Goal: Information Seeking & Learning: Learn about a topic

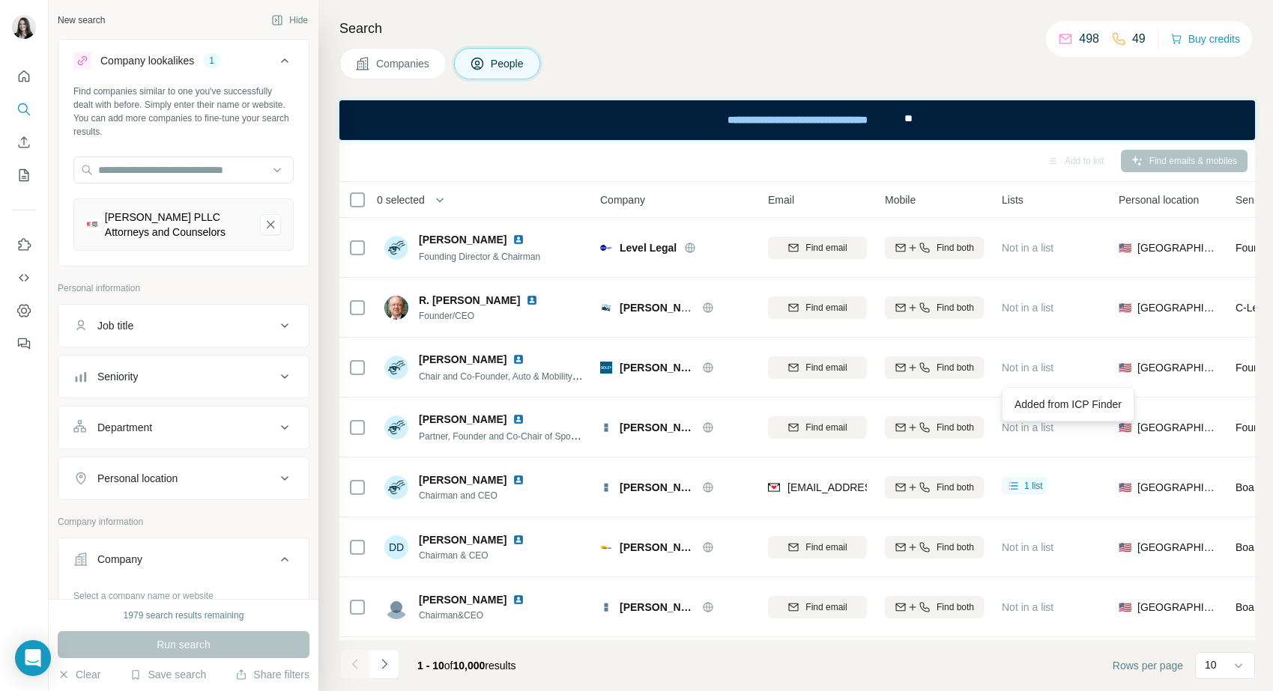
scroll to position [113, 0]
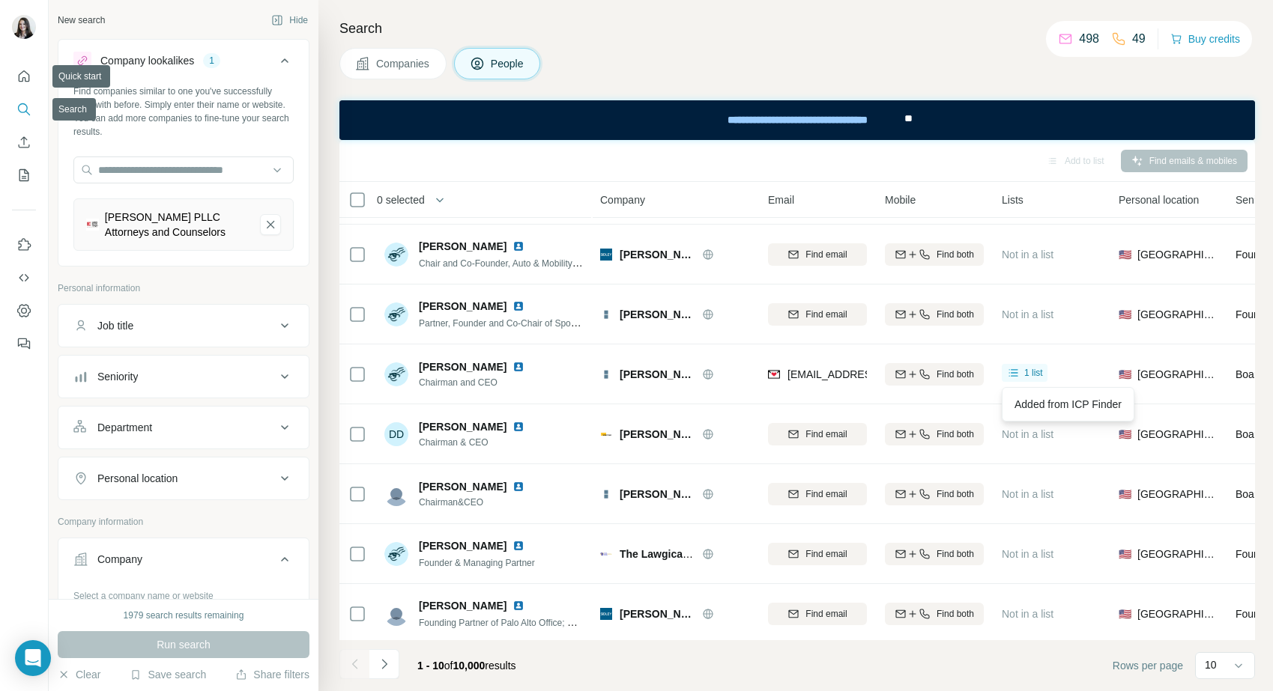
click at [24, 115] on icon "Search" at bounding box center [23, 109] width 15 height 15
click at [288, 61] on icon at bounding box center [285, 61] width 18 height 18
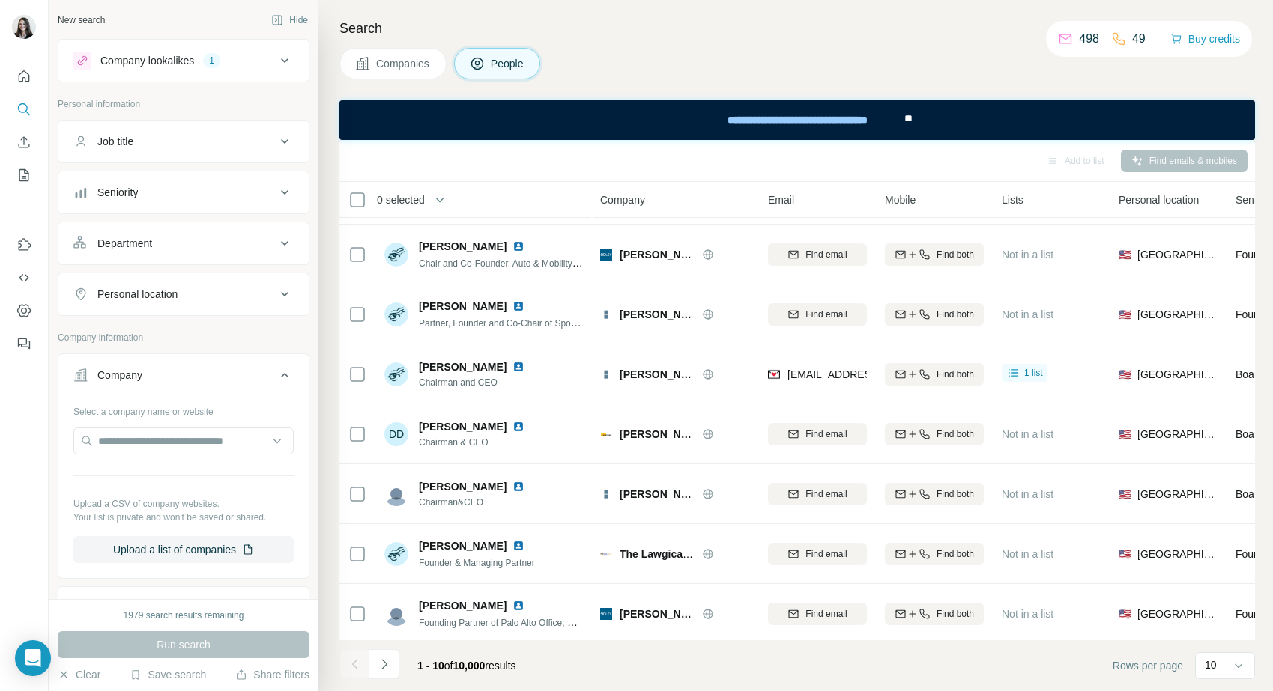
click at [160, 60] on div "Company lookalikes" at bounding box center [147, 60] width 94 height 15
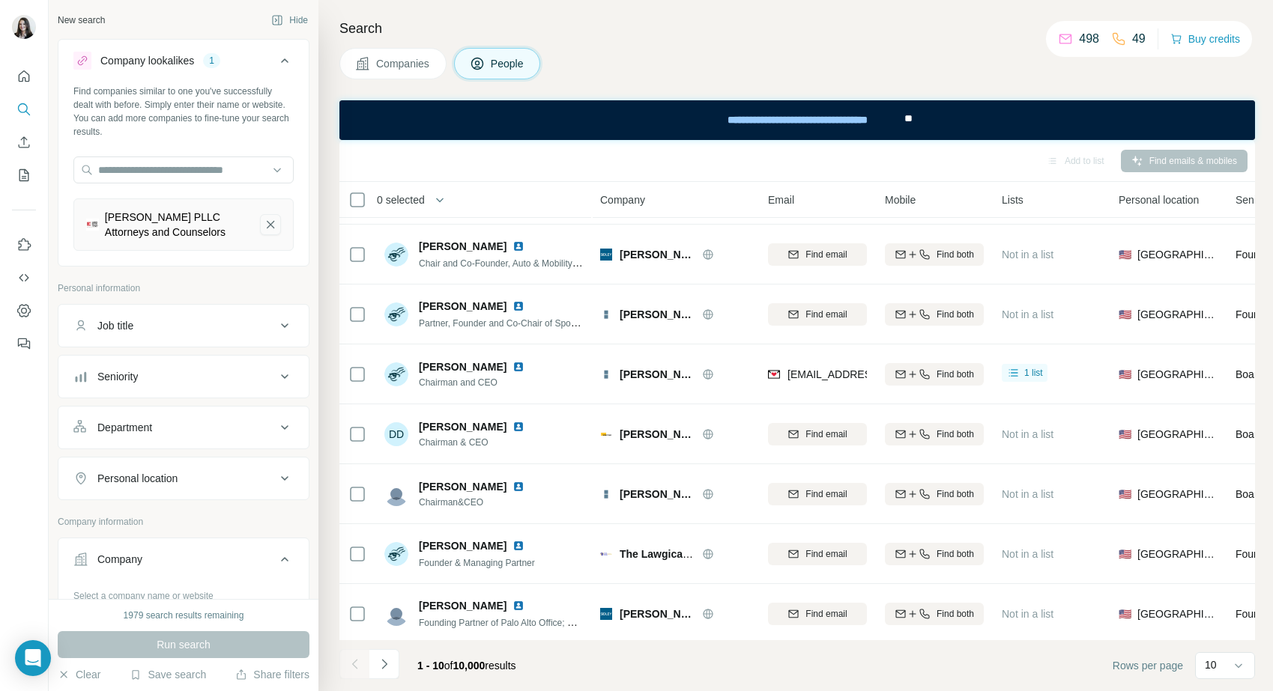
click at [276, 231] on icon "Lamberth Ratcliffe Covington PLLC Attorneys and Counselors-remove-button" at bounding box center [270, 224] width 13 height 15
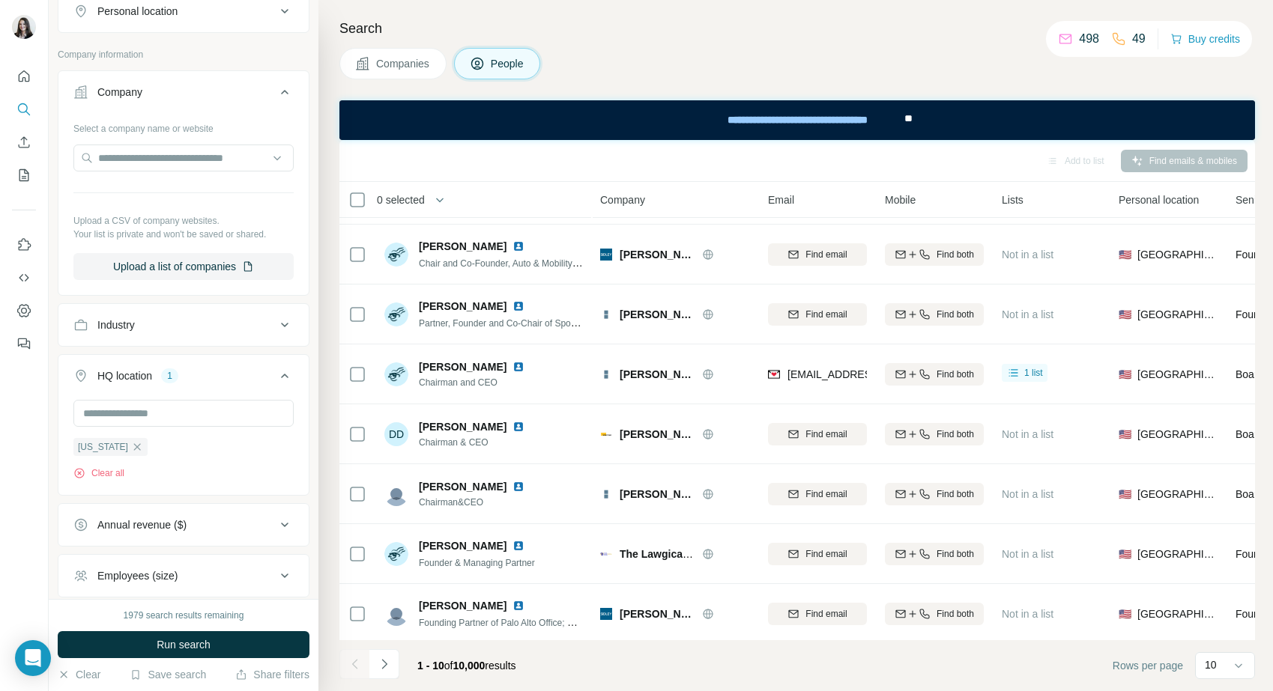
scroll to position [439, 0]
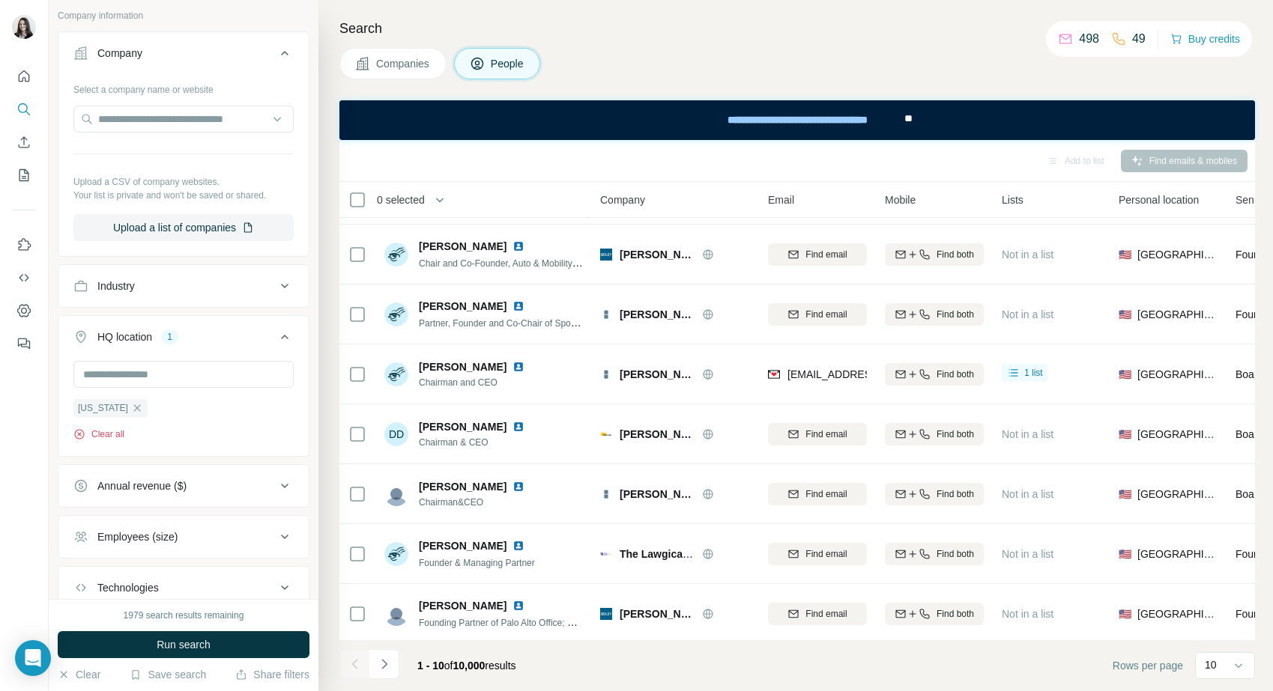
click at [100, 438] on button "Clear all" at bounding box center [98, 434] width 51 height 13
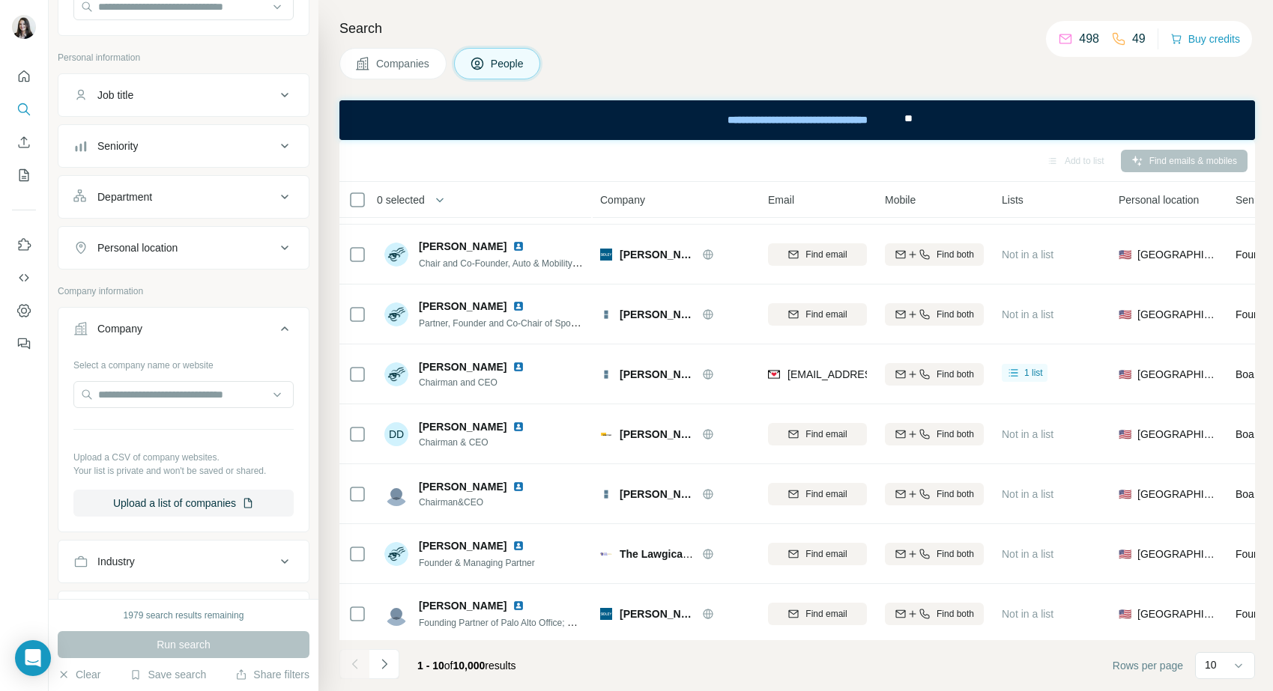
scroll to position [148, 0]
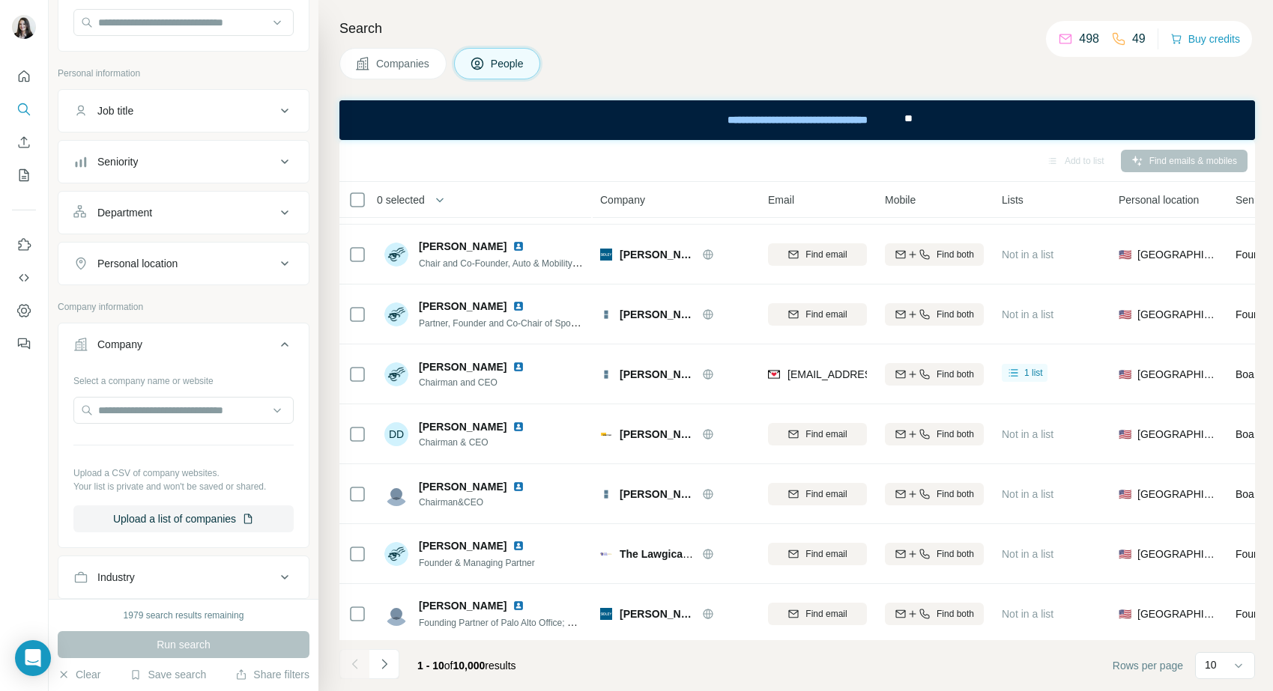
click at [157, 103] on div "Job title" at bounding box center [174, 110] width 202 height 15
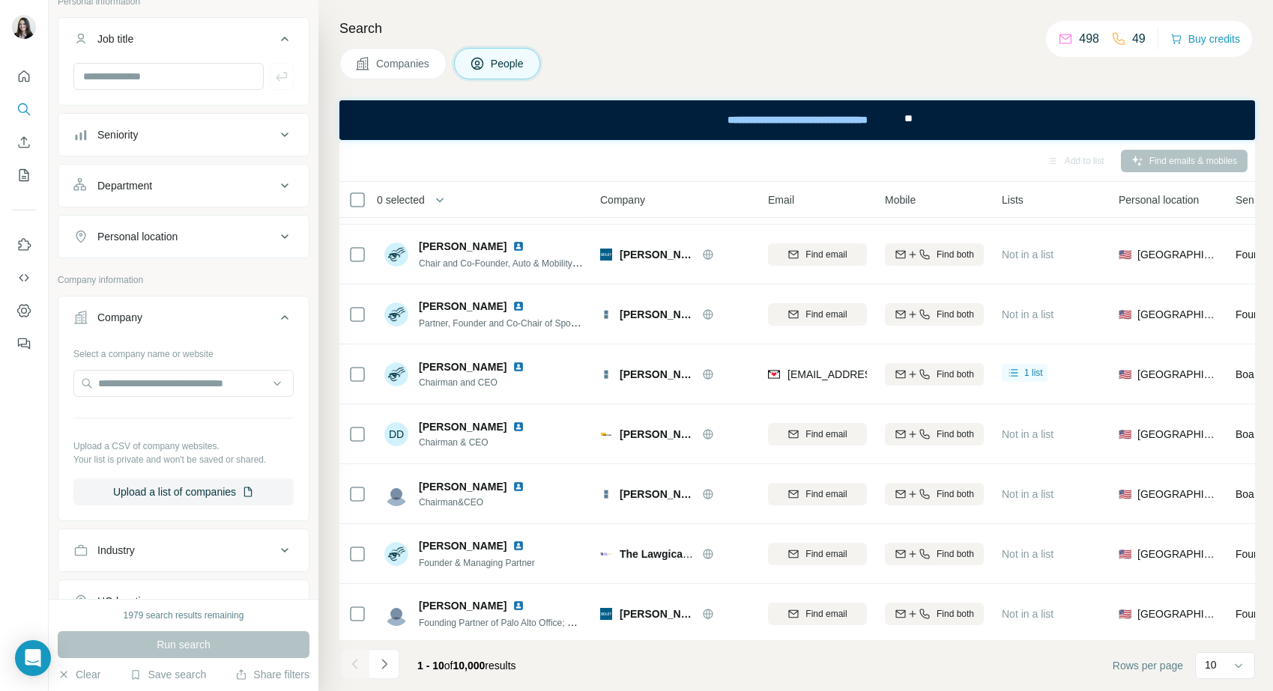
scroll to position [0, 0]
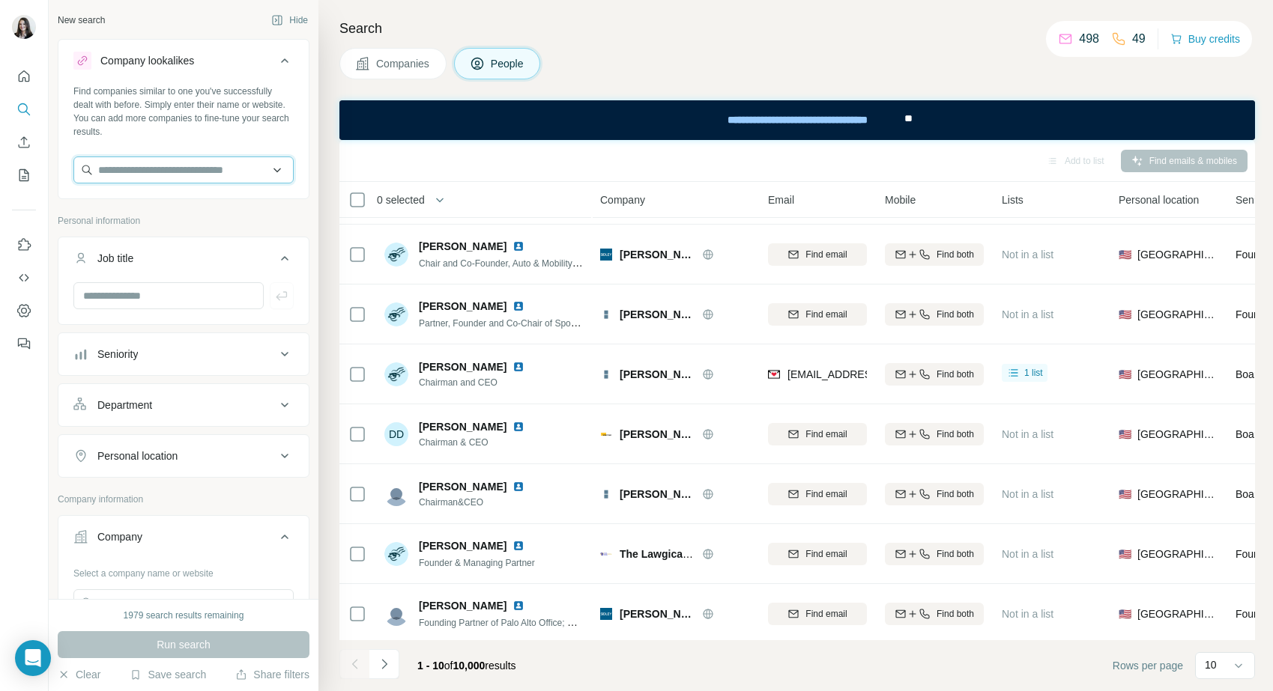
click at [145, 165] on input "text" at bounding box center [183, 170] width 220 height 27
type input "*"
type input "**********"
